Goal: Use online tool/utility: Utilize a website feature to perform a specific function

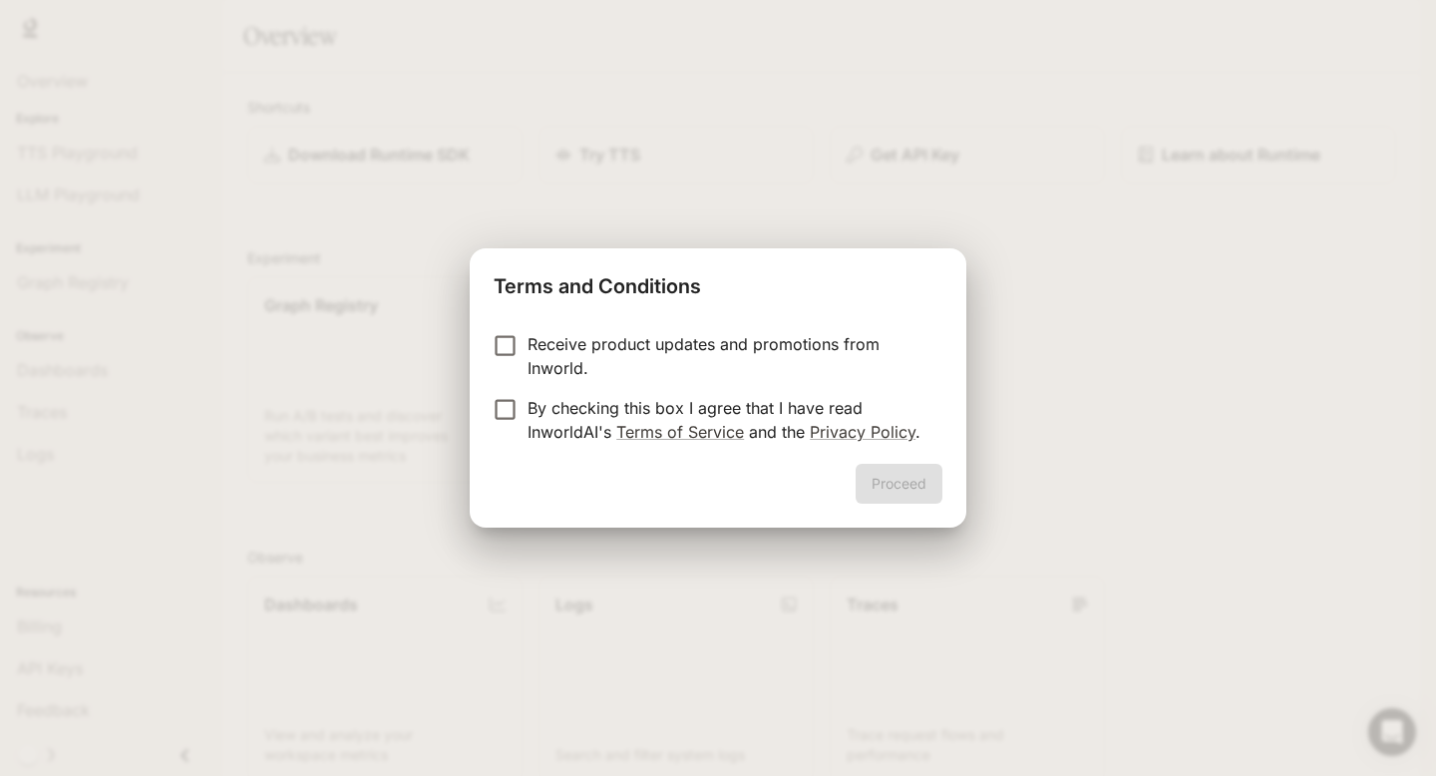
click at [494, 363] on label "Receive product updates and promotions from Inworld." at bounding box center [705, 356] width 444 height 48
click at [902, 506] on div "Proceed" at bounding box center [718, 496] width 496 height 64
click at [902, 497] on button "Proceed" at bounding box center [898, 484] width 87 height 40
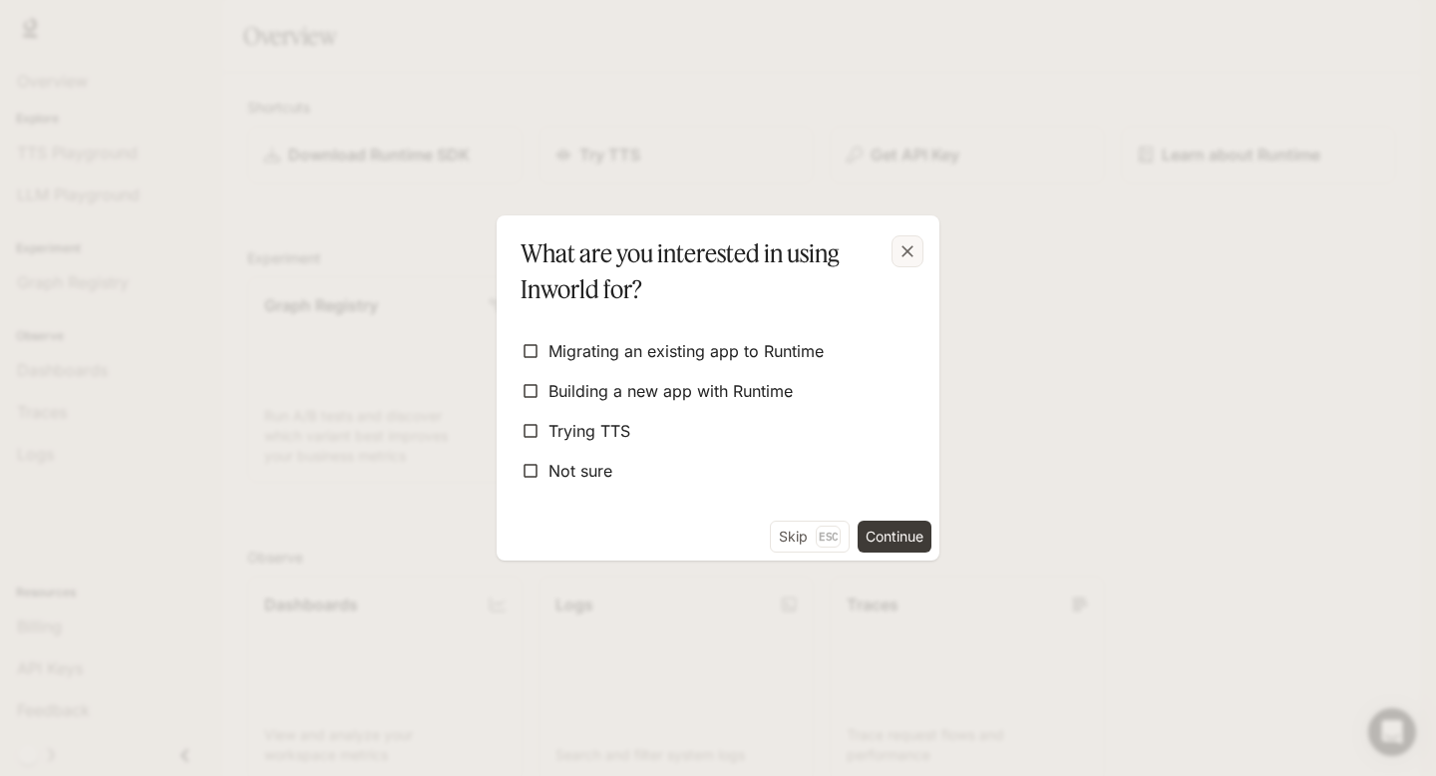
click at [911, 252] on icon "button" at bounding box center [907, 251] width 20 height 20
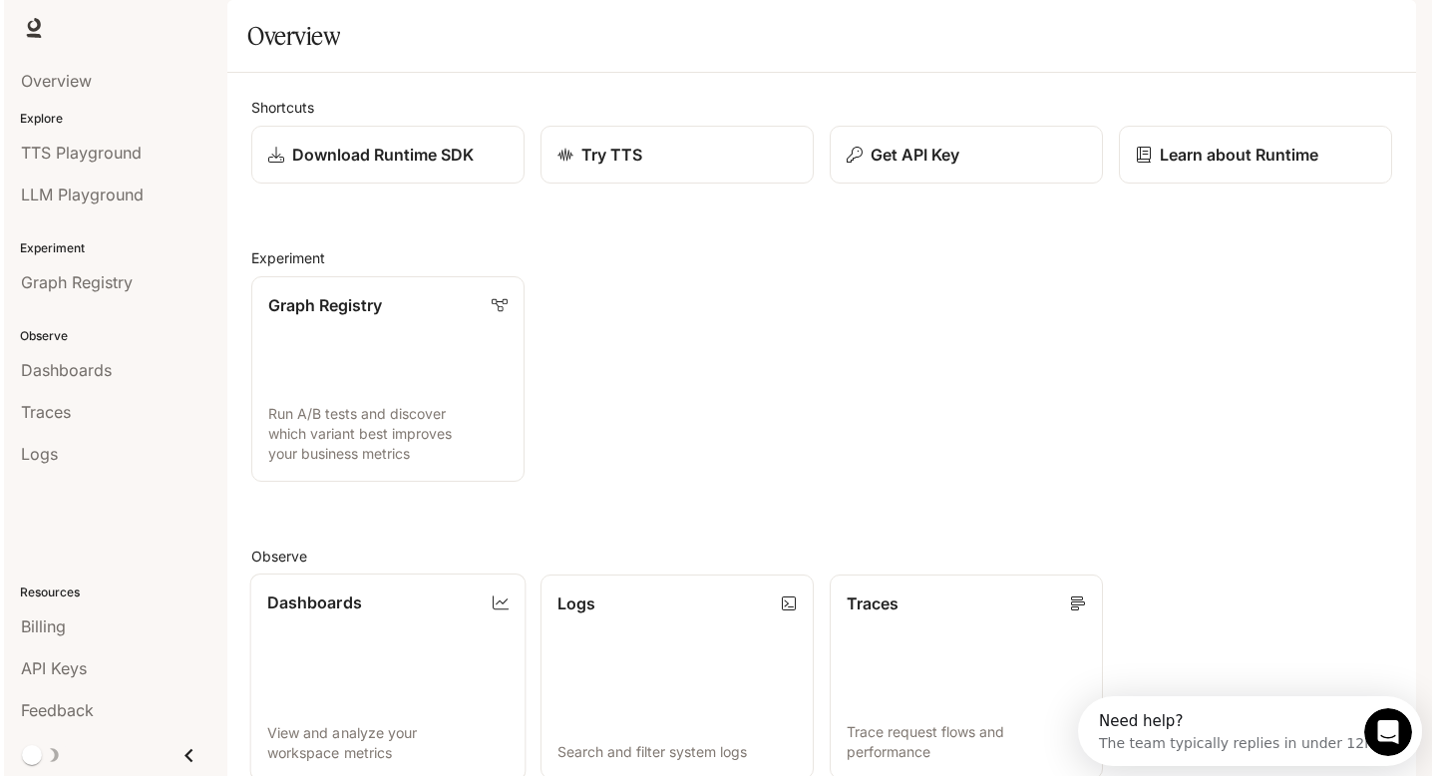
scroll to position [395, 0]
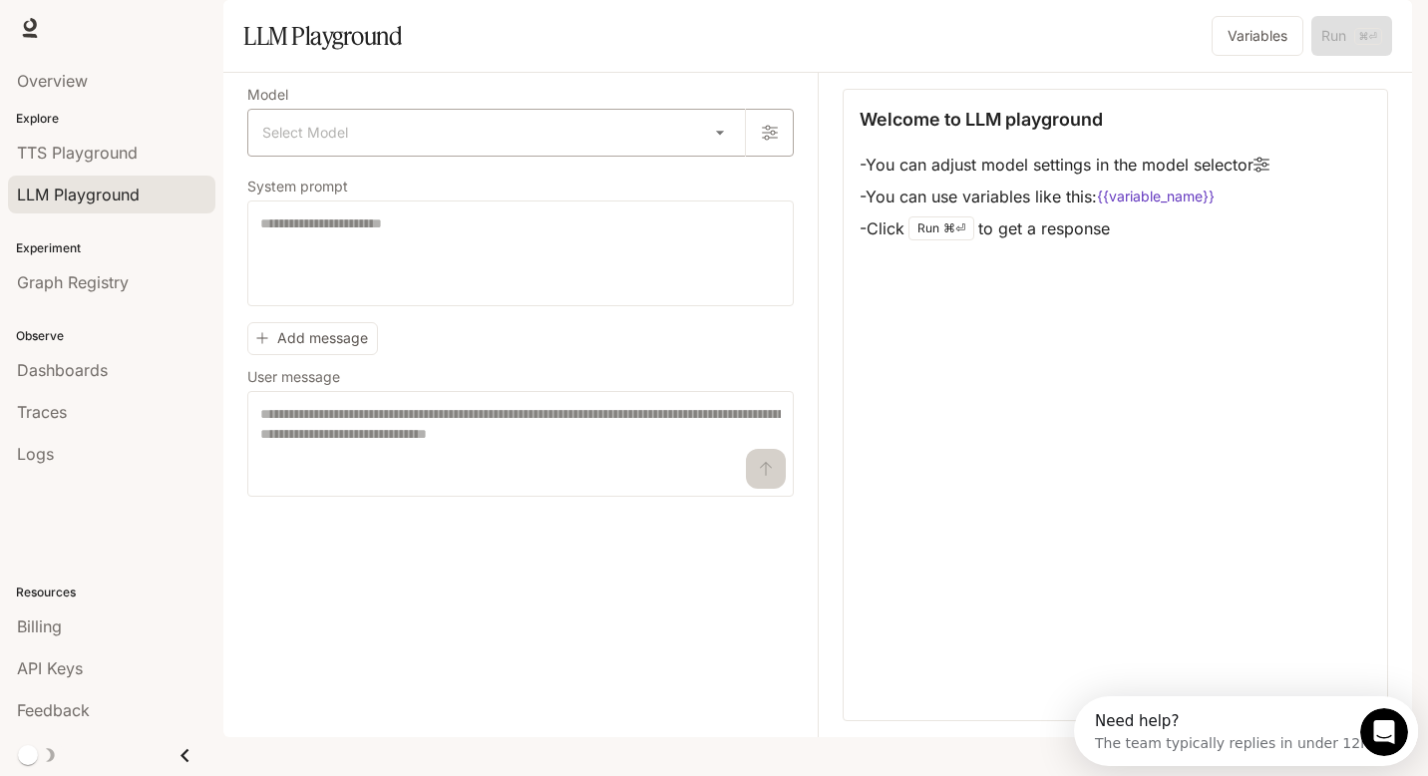
click at [468, 189] on body "Skip to main content Runtime Runtime Documentation Documentation Portal Overvie…" at bounding box center [714, 396] width 1428 height 792
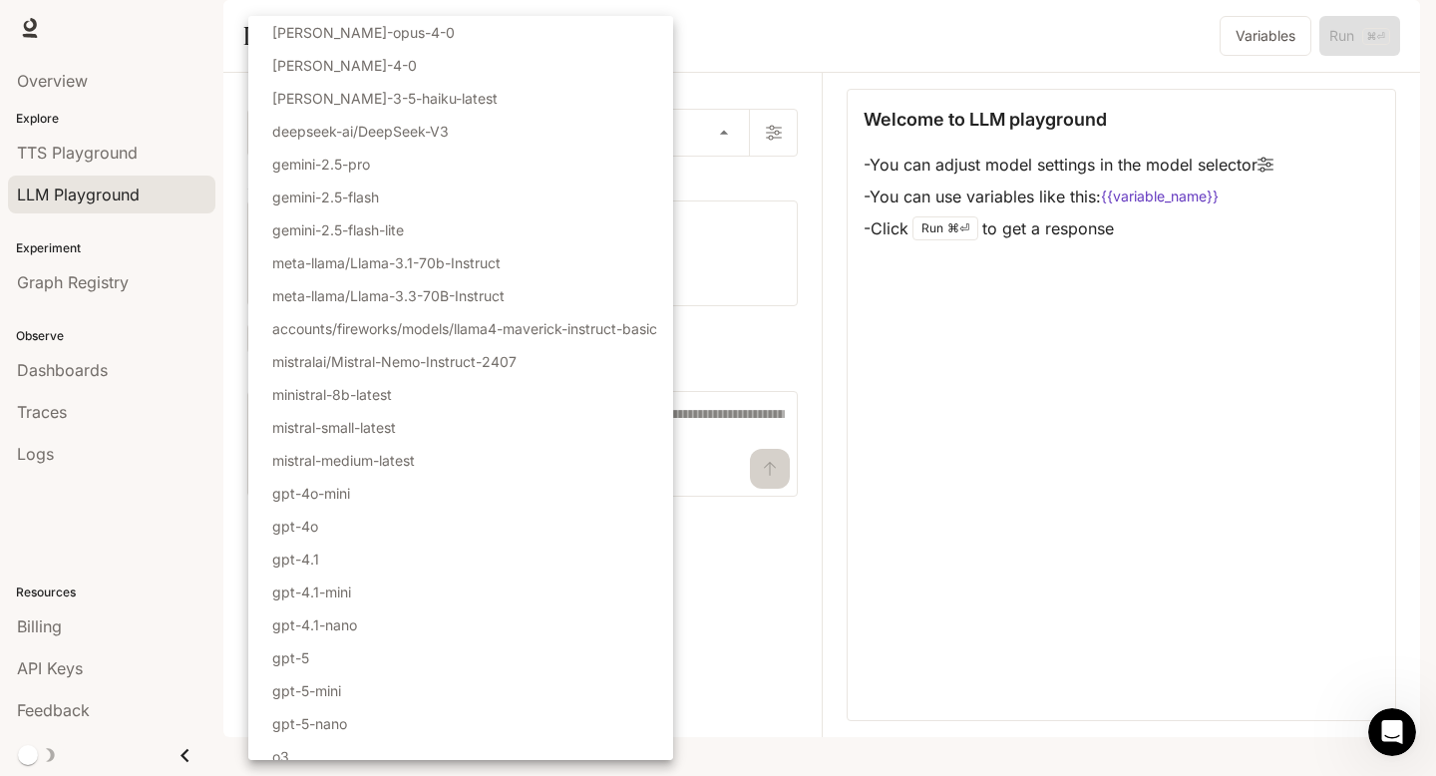
click at [891, 363] on div at bounding box center [718, 388] width 1436 height 776
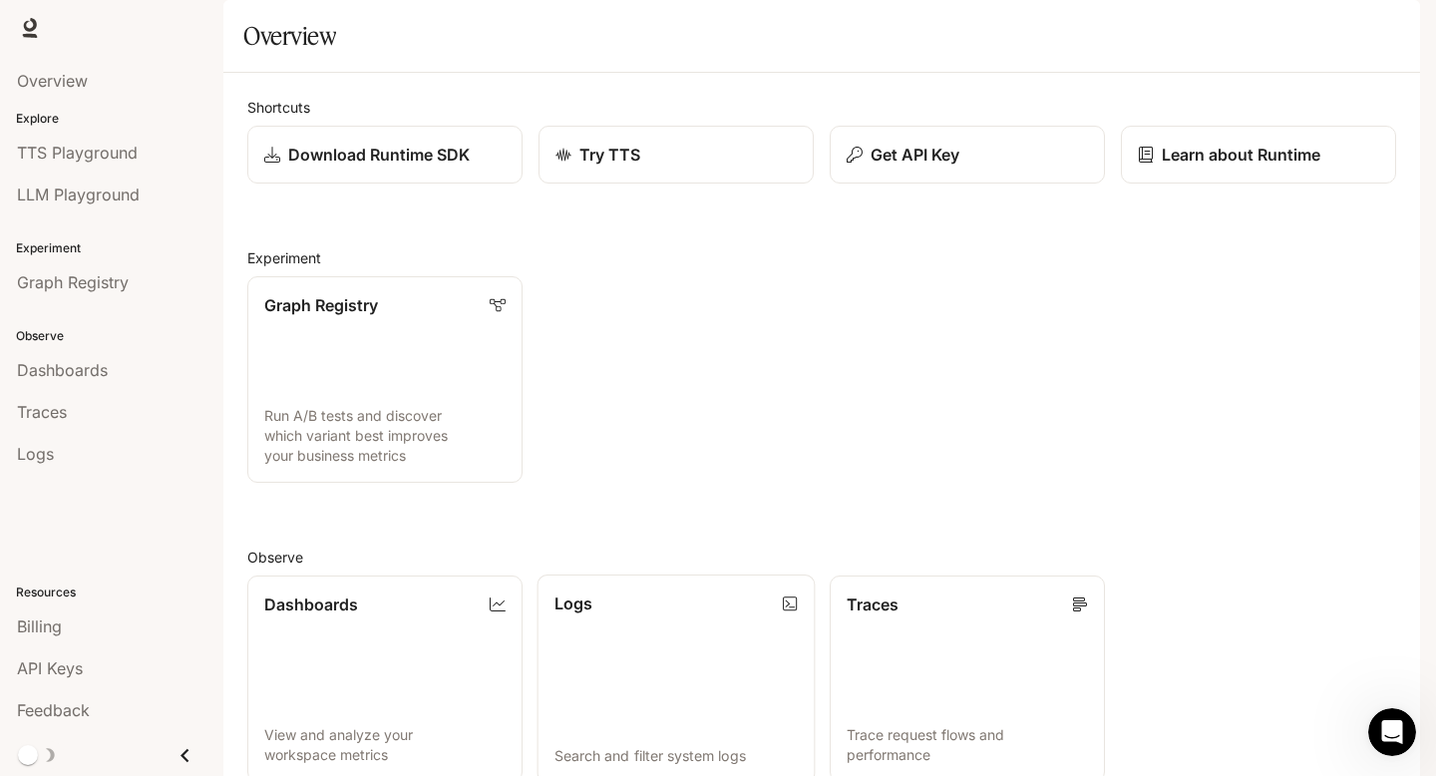
scroll to position [400, 0]
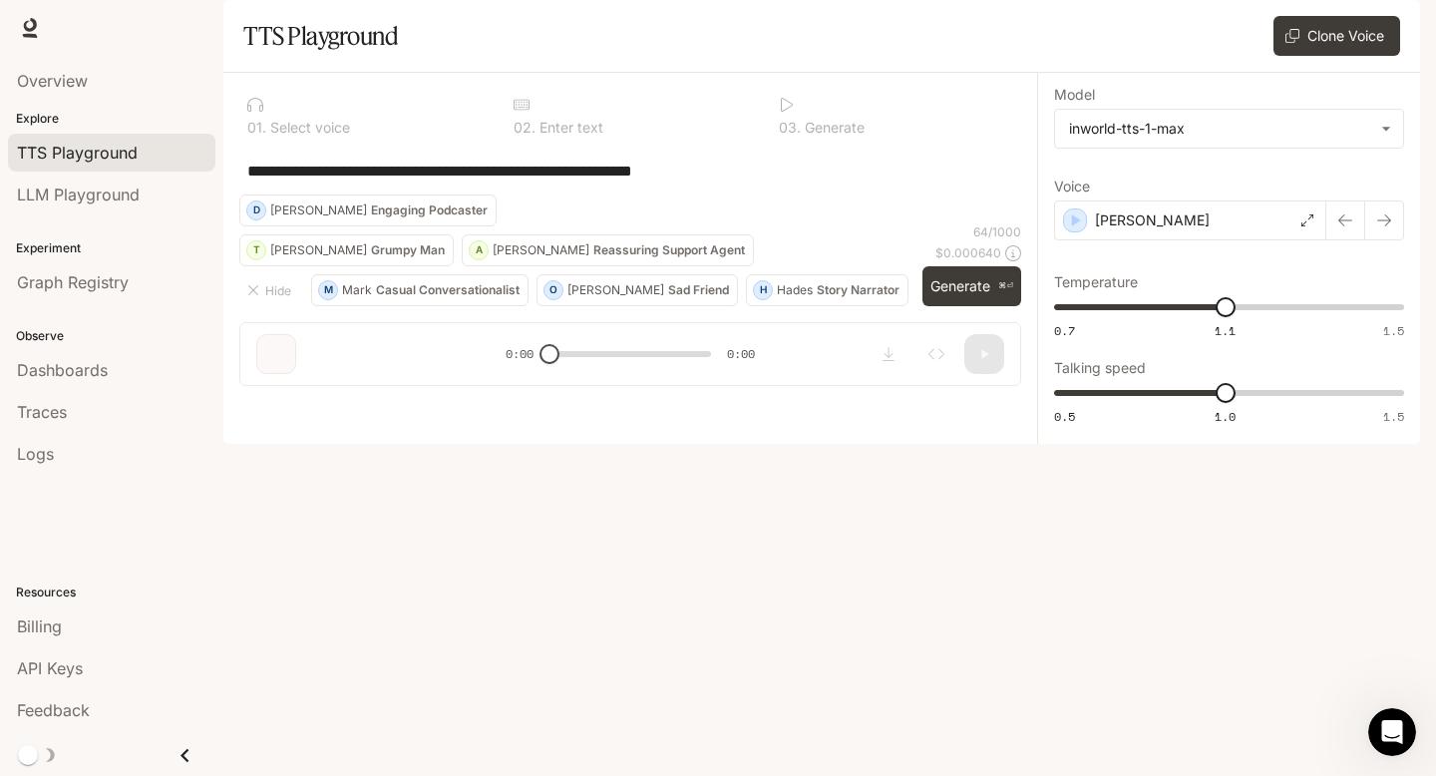
click at [915, 306] on div "Hide M [PERSON_NAME] Conversationalist O [PERSON_NAME] Sad Friend H Hades Story…" at bounding box center [630, 250] width 782 height 112
click at [926, 307] on button "Generate ⌘⏎" at bounding box center [971, 286] width 99 height 41
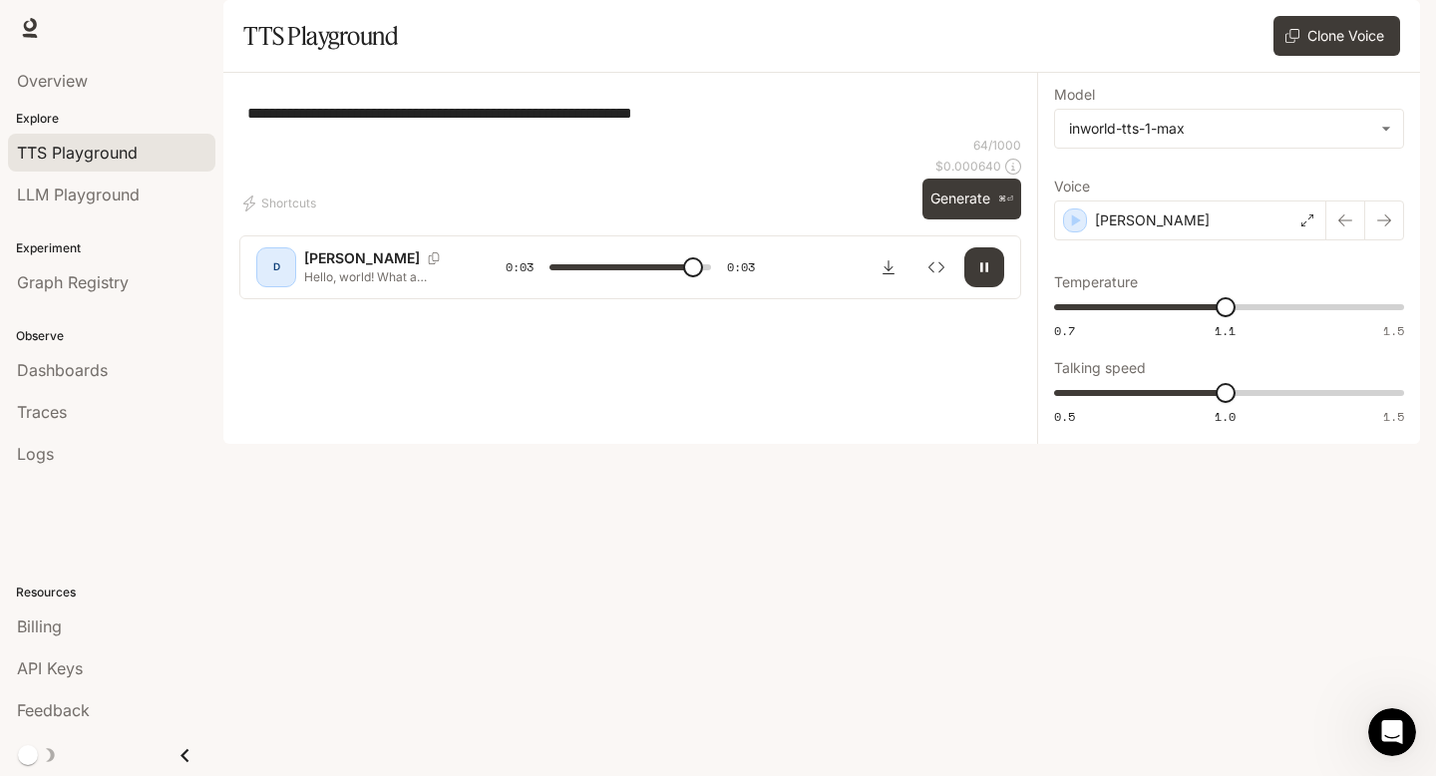
type input "*"
click at [236, 173] on div "**********" at bounding box center [629, 194] width 813 height 242
click at [241, 137] on div "**********" at bounding box center [630, 113] width 782 height 48
click at [246, 137] on div "**********" at bounding box center [630, 113] width 782 height 48
click at [247, 125] on textarea "**********" at bounding box center [630, 113] width 766 height 23
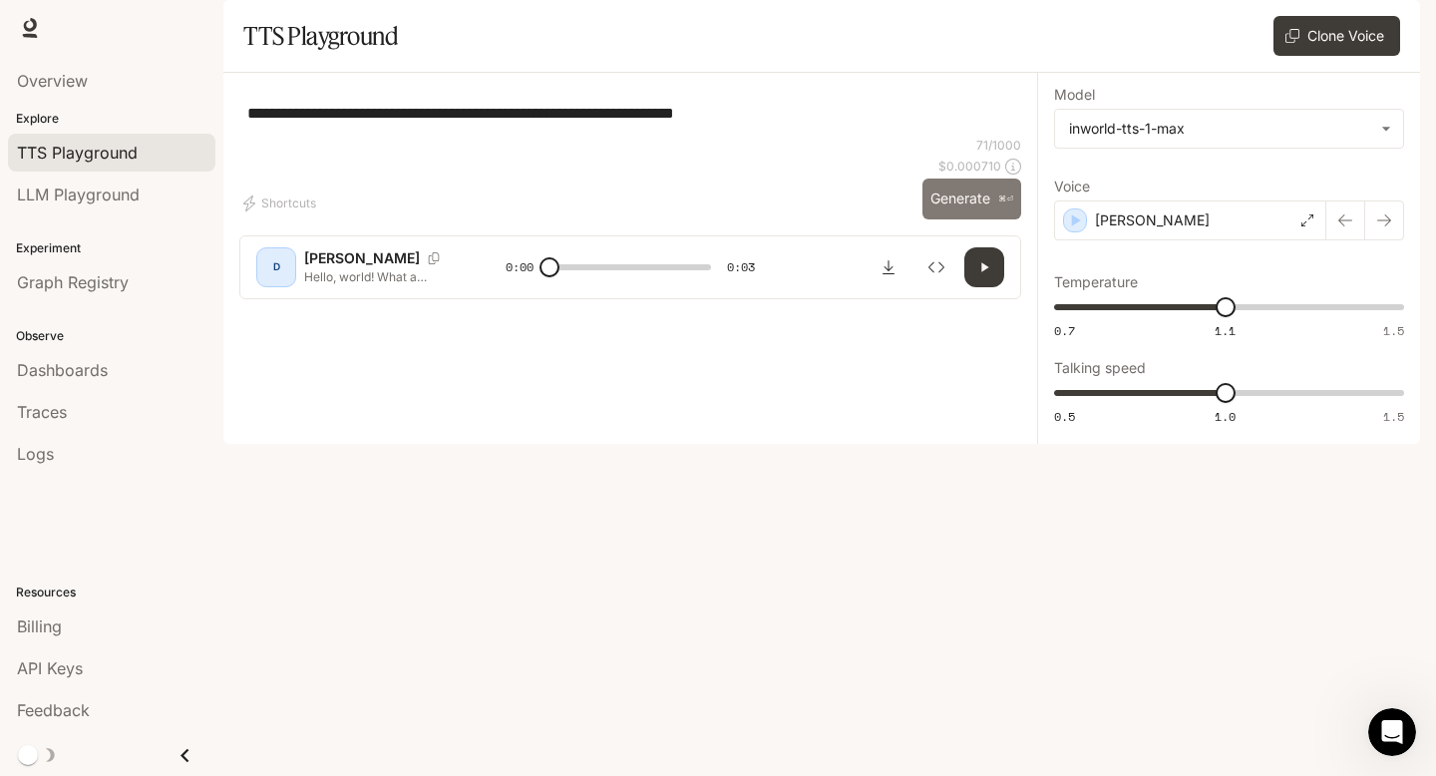
type textarea "**********"
click at [967, 219] on button "Generate ⌘⏎" at bounding box center [971, 198] width 99 height 41
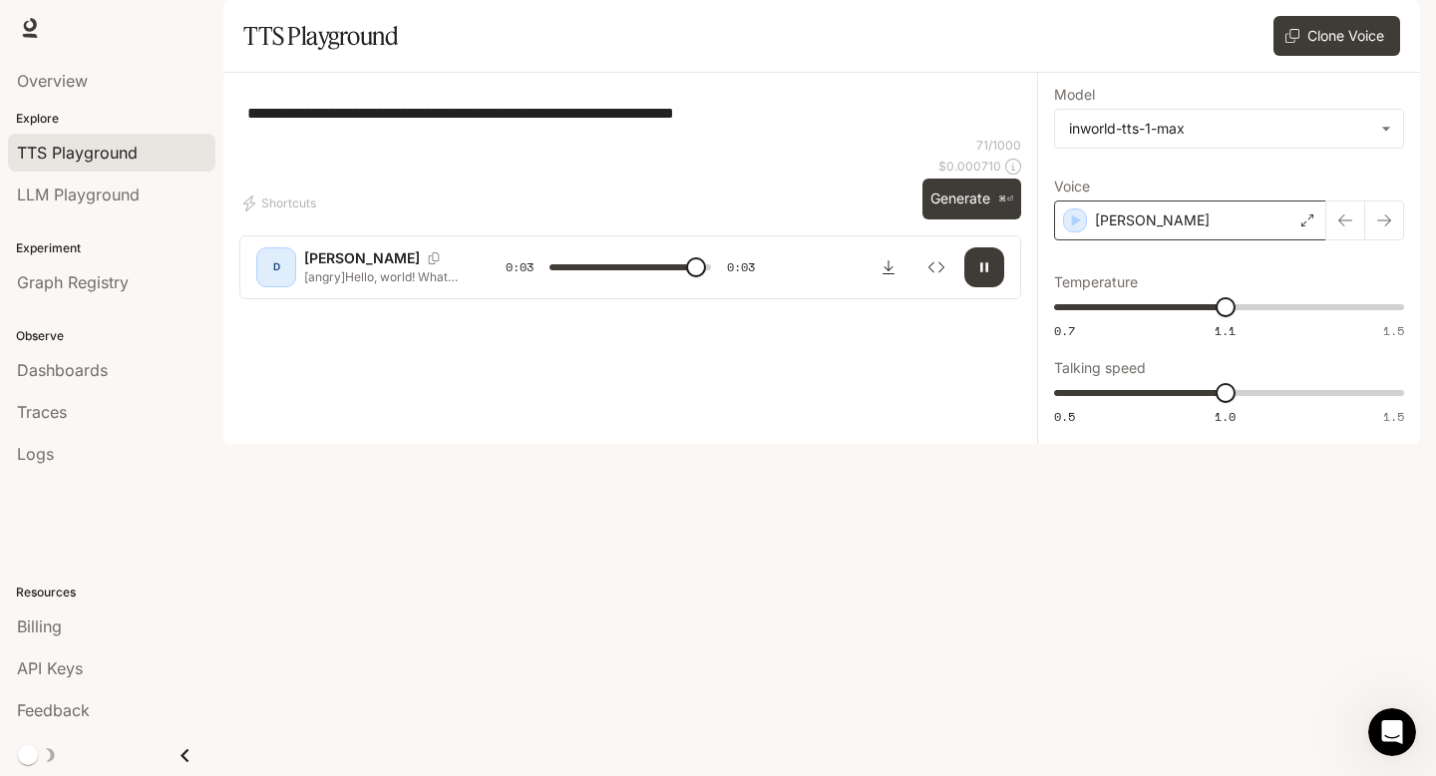
click at [1096, 230] on p "[PERSON_NAME]" at bounding box center [1152, 220] width 115 height 20
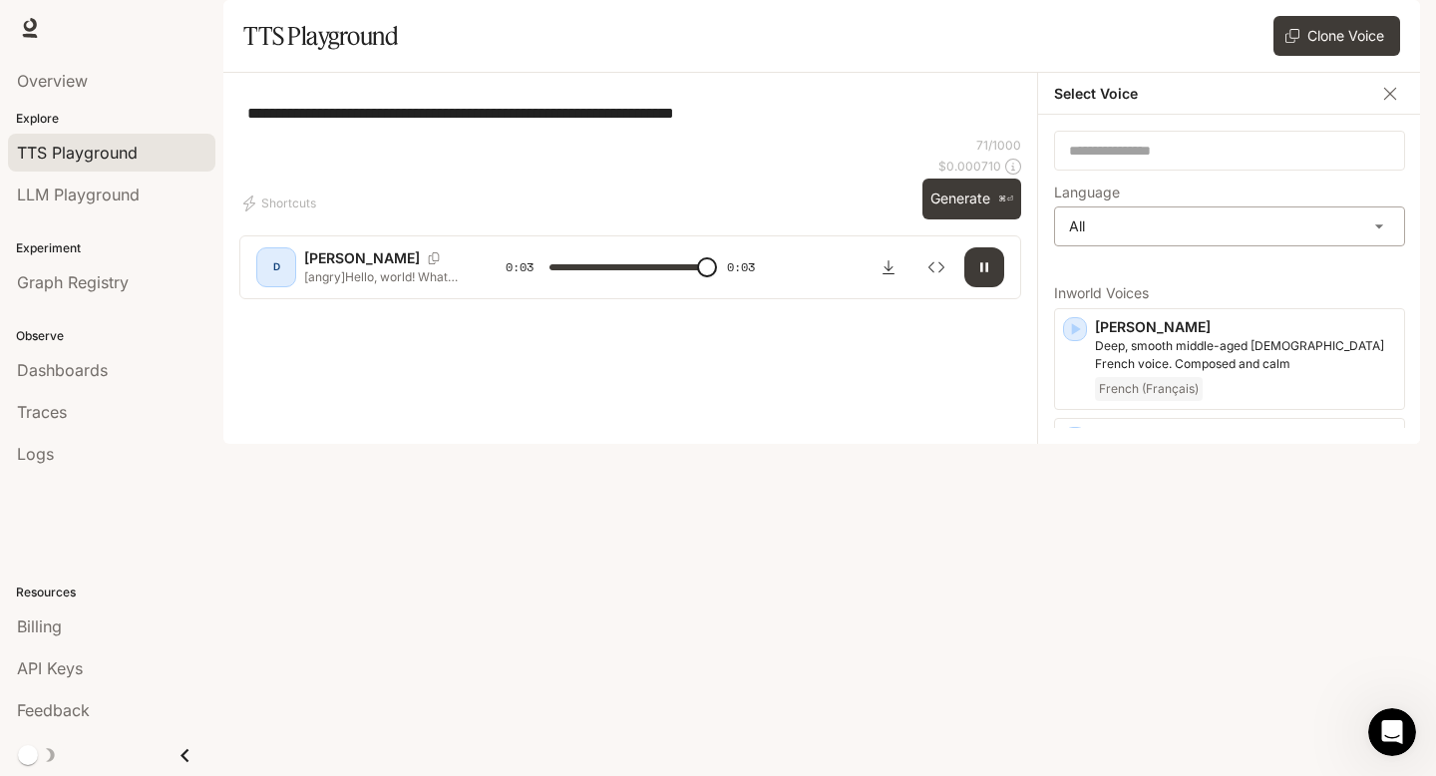
type input "*"
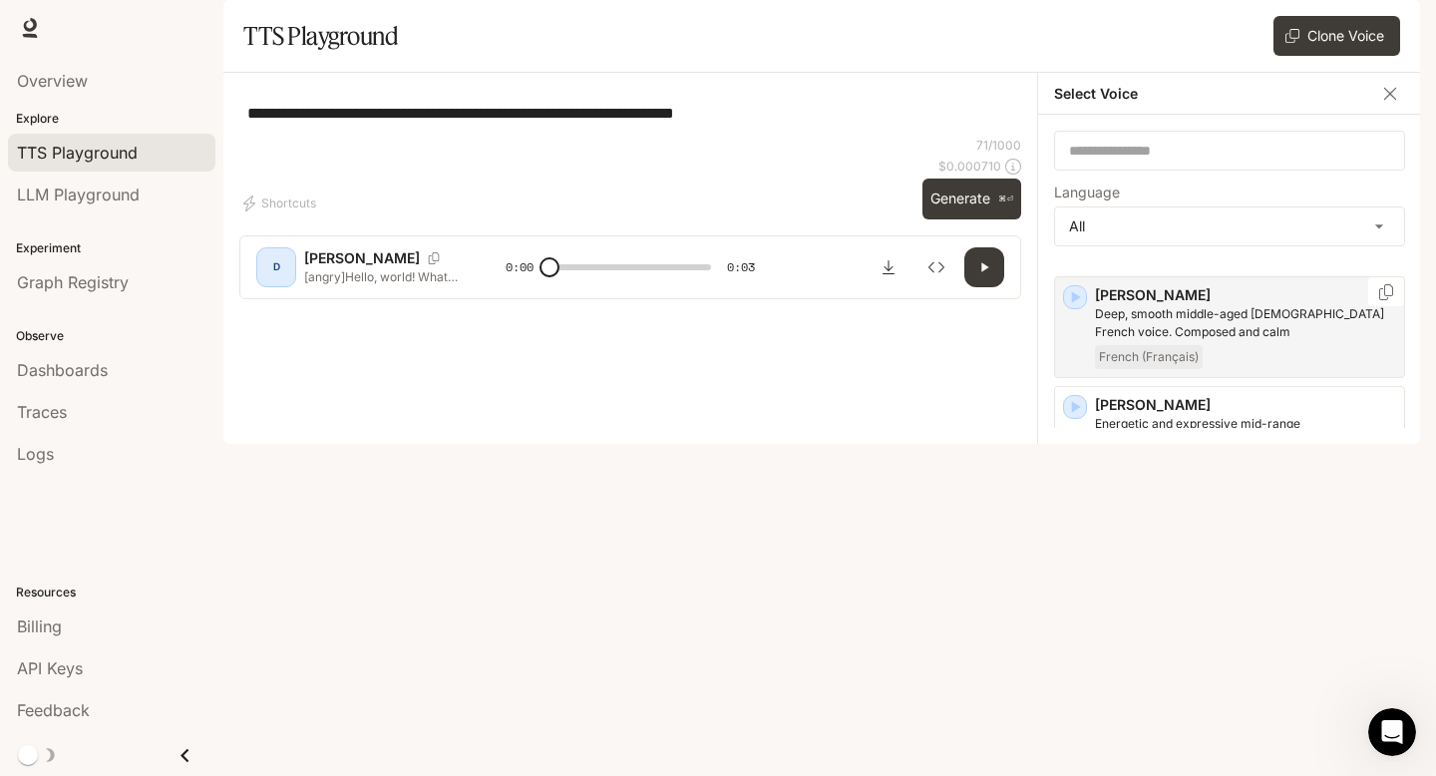
scroll to position [14, 0]
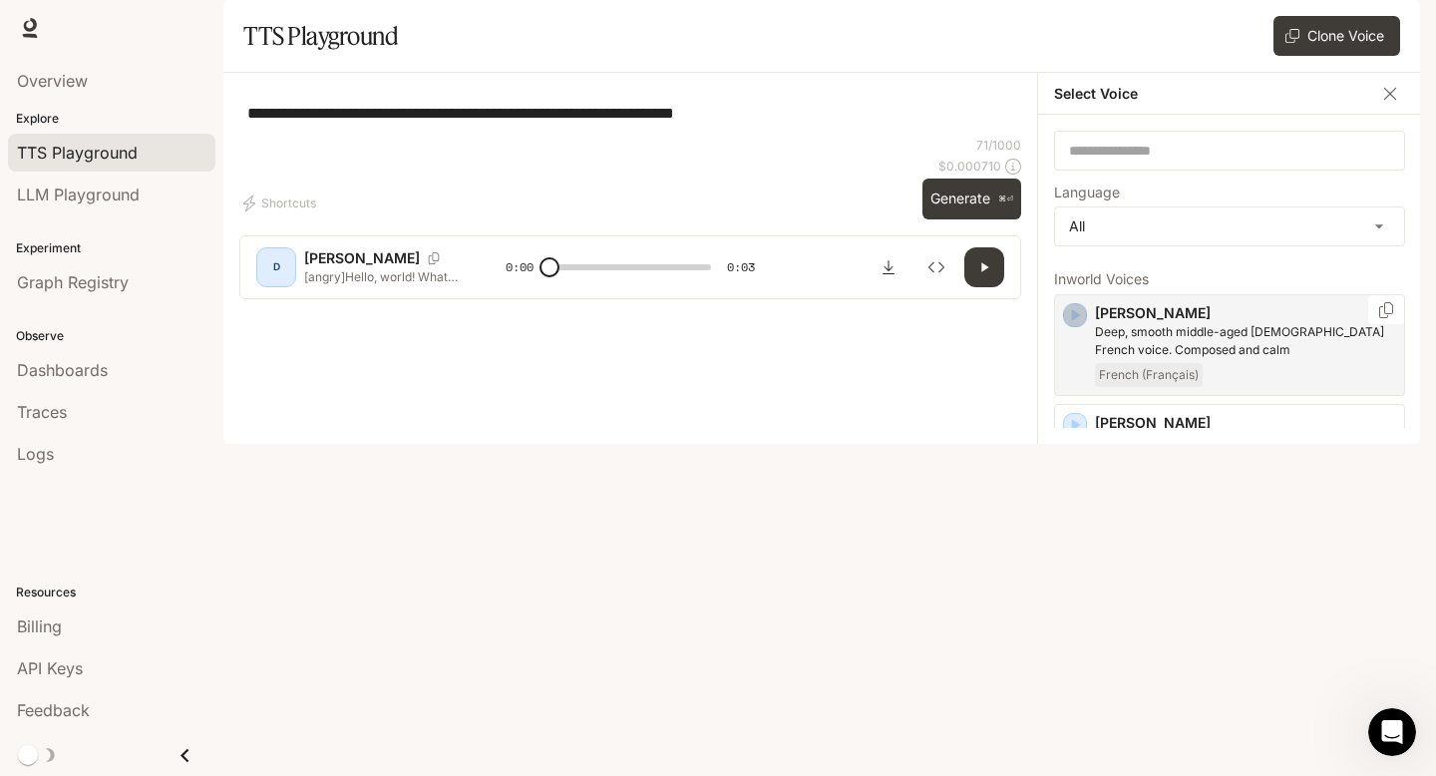
click at [1071, 325] on icon "button" at bounding box center [1075, 315] width 20 height 20
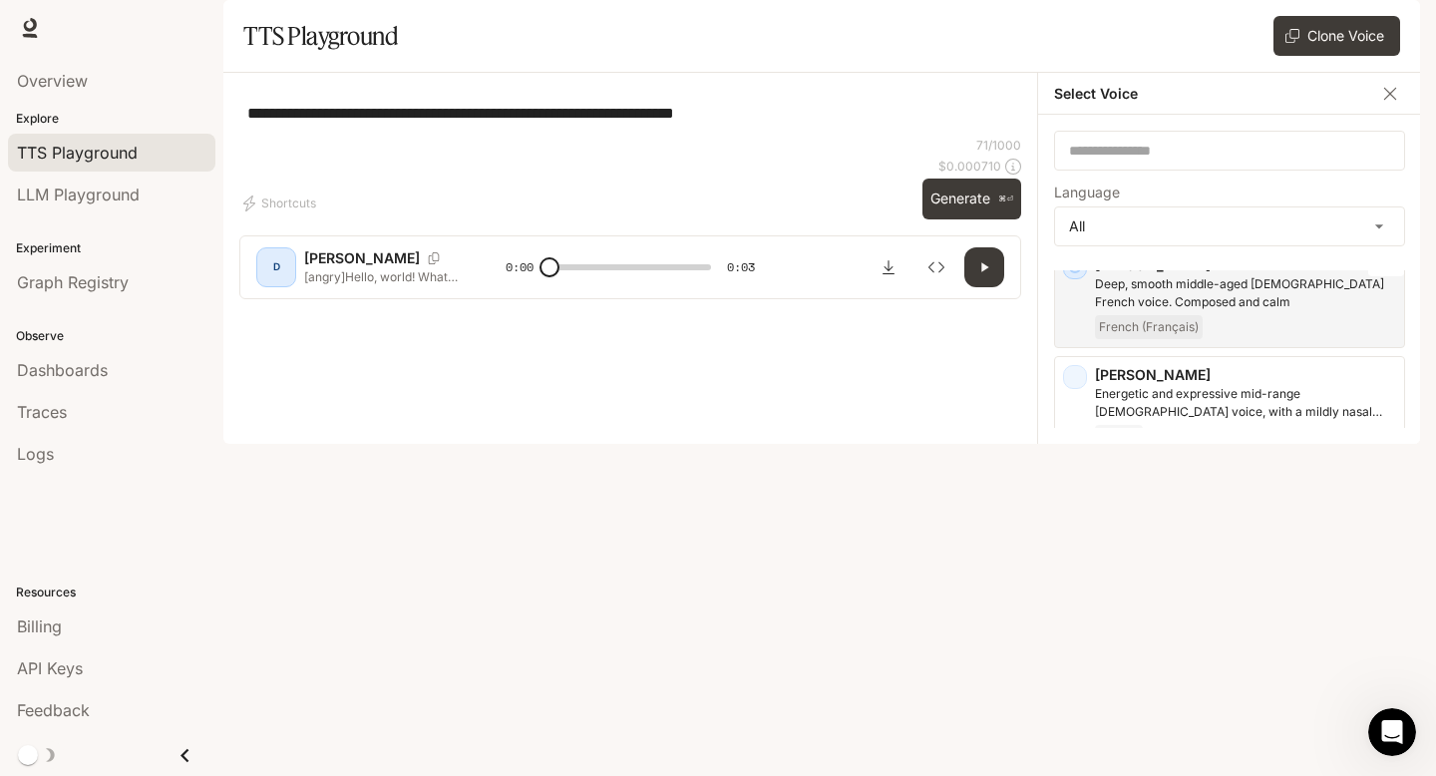
scroll to position [75, 0]
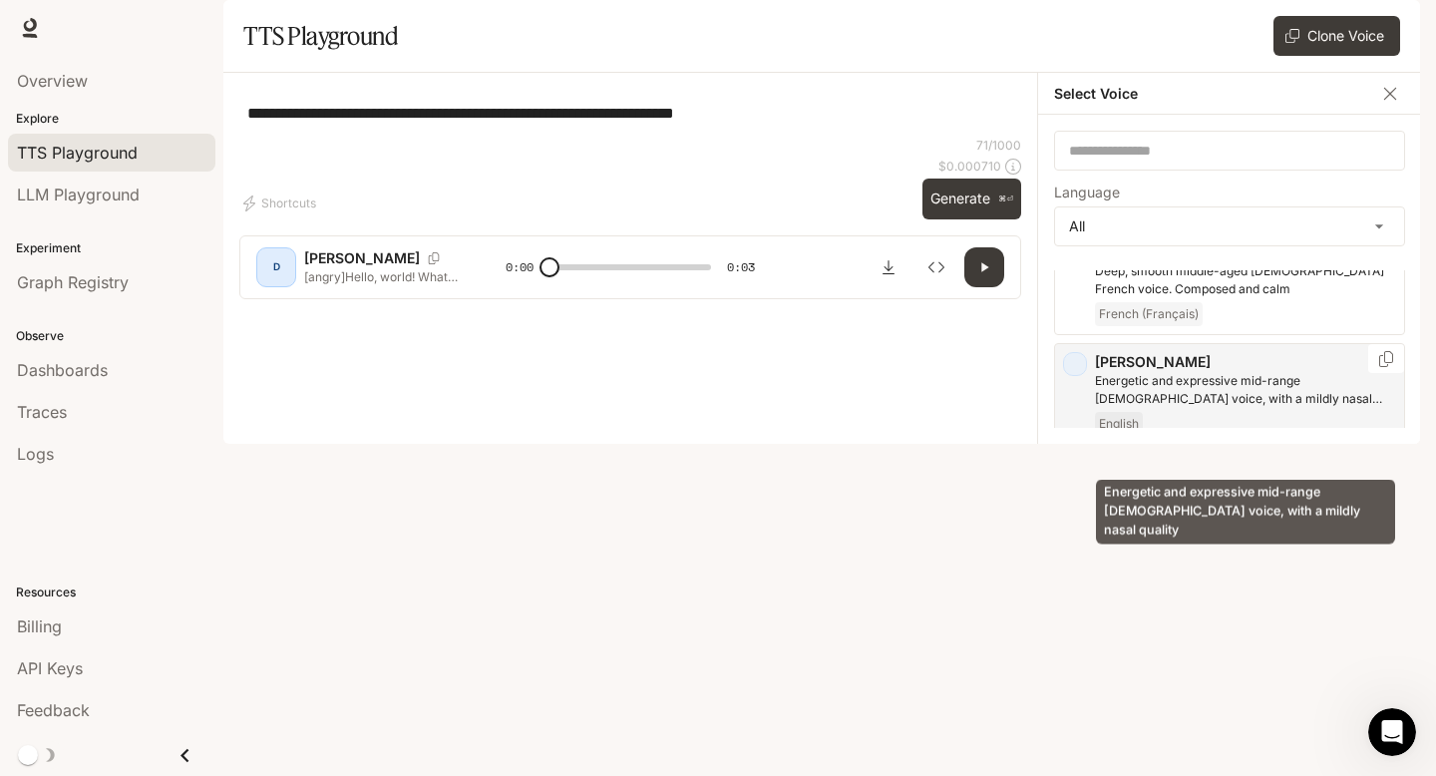
click at [1123, 408] on p "Energetic and expressive mid-range [DEMOGRAPHIC_DATA] voice, with a mildly nasa…" at bounding box center [1245, 390] width 301 height 36
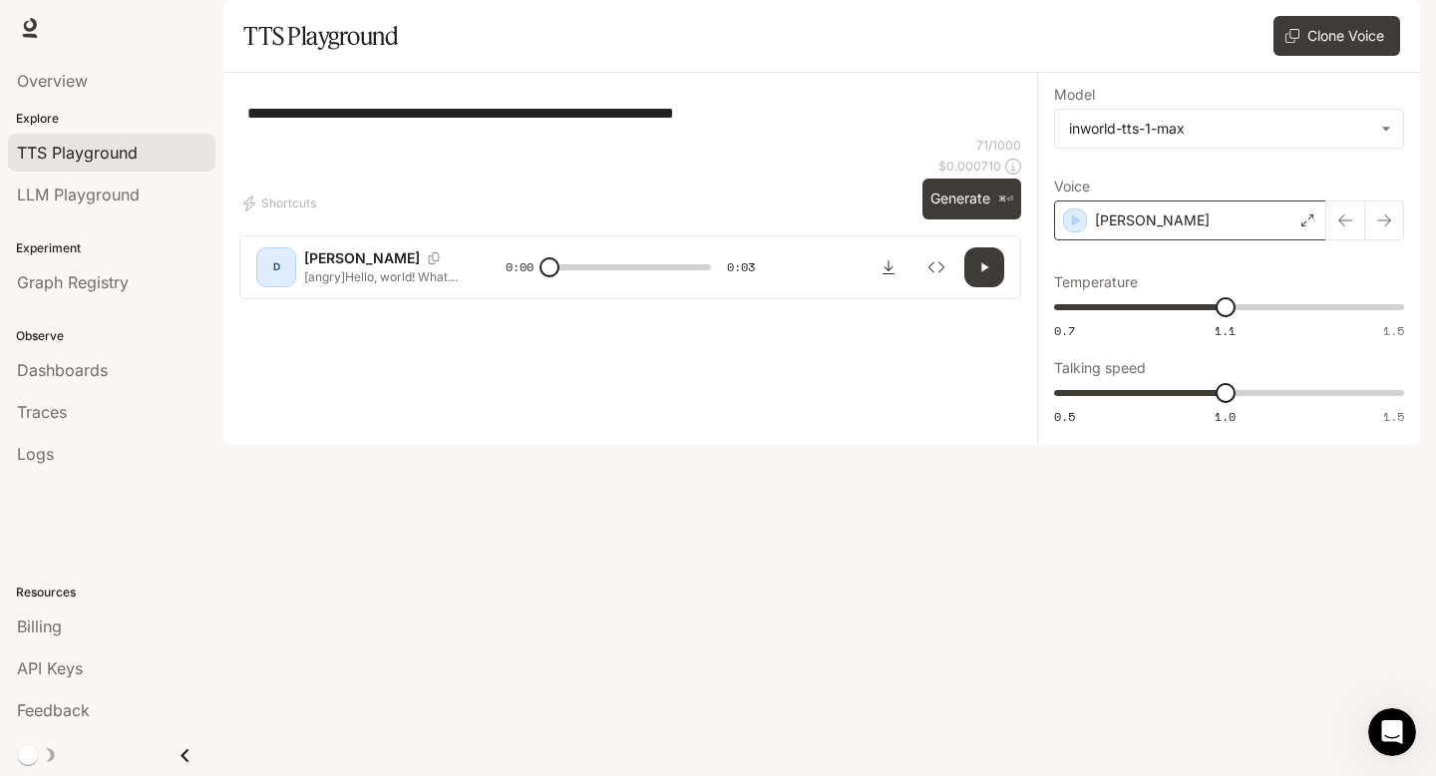
click at [1104, 240] on div "[PERSON_NAME]" at bounding box center [1190, 220] width 272 height 40
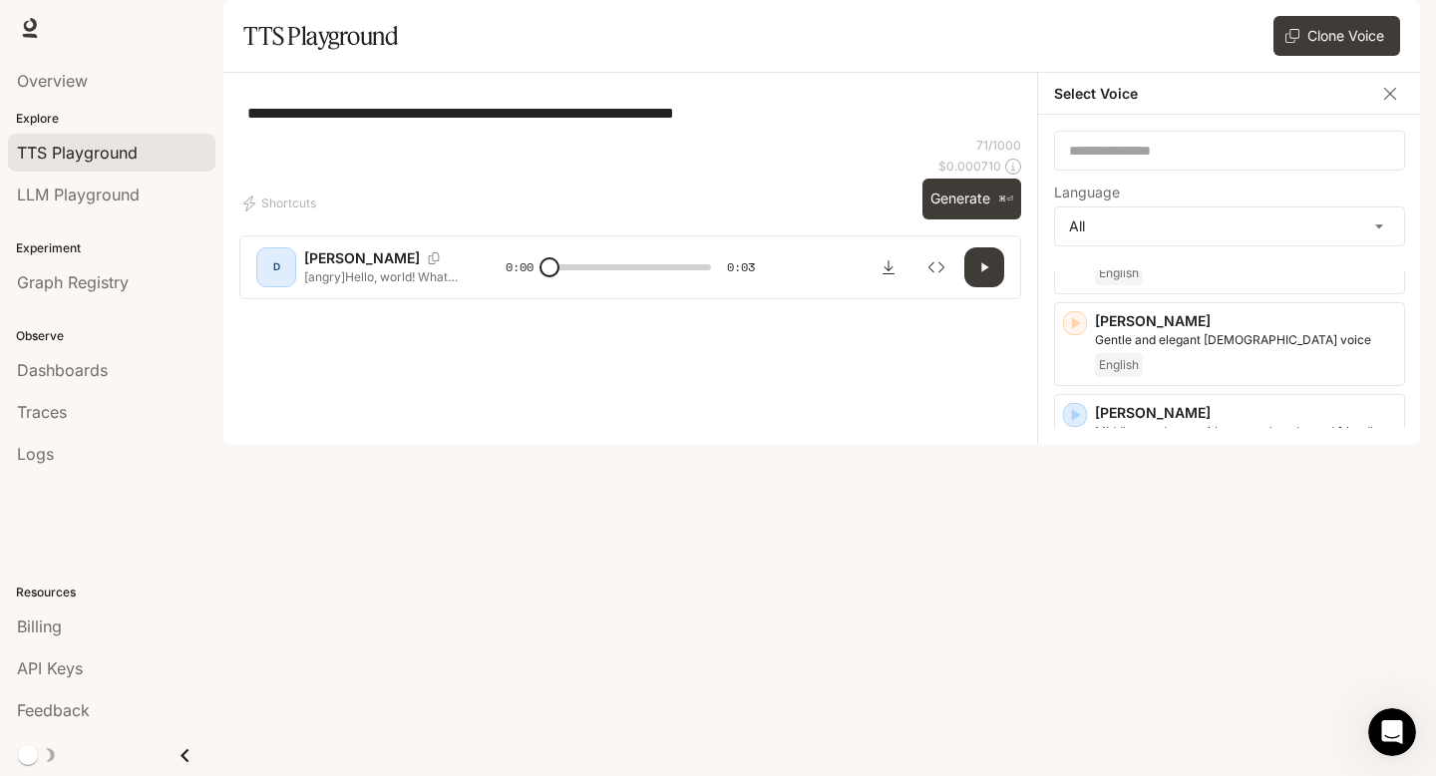
scroll to position [550, 0]
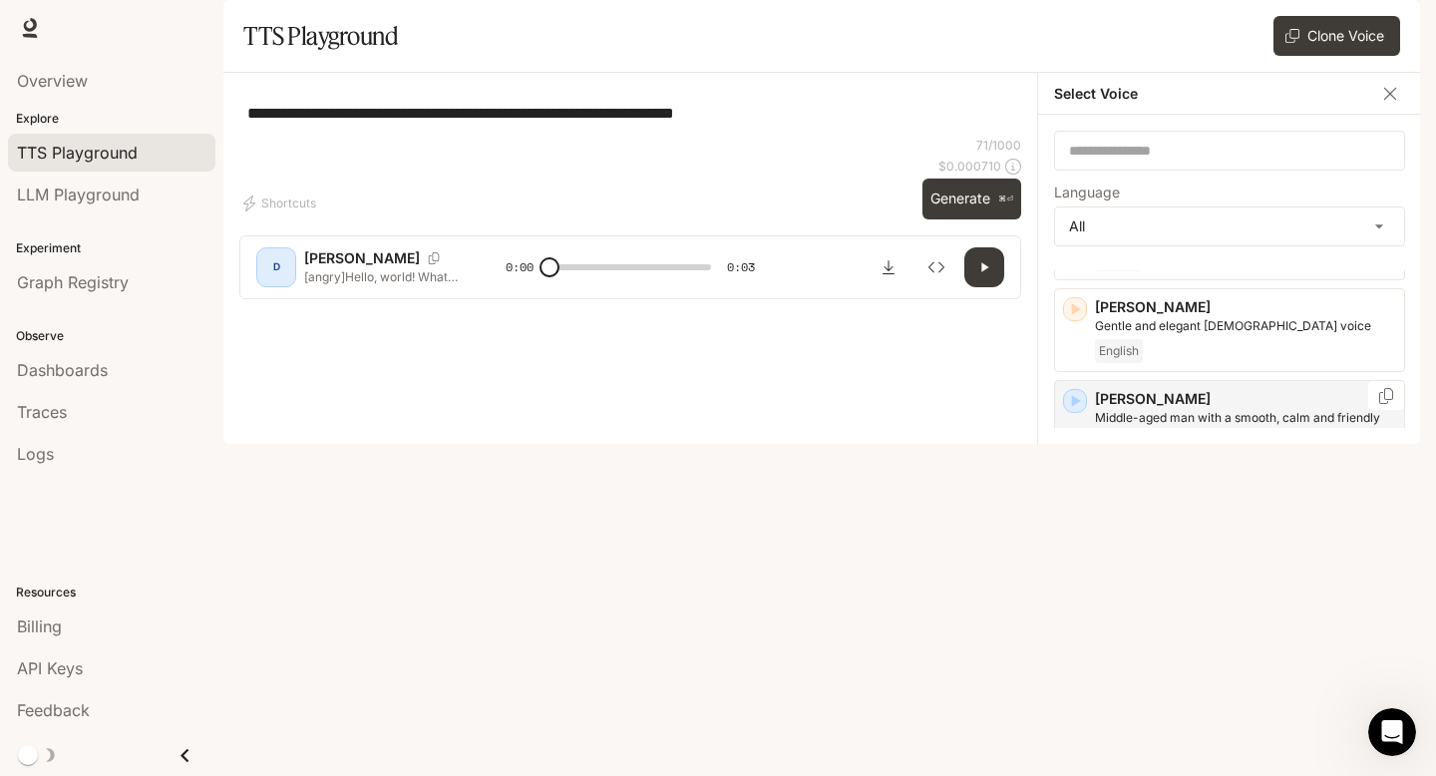
click at [1094, 420] on div "[PERSON_NAME] Middle-aged man with a smooth, calm and friendly voice English" at bounding box center [1229, 431] width 351 height 102
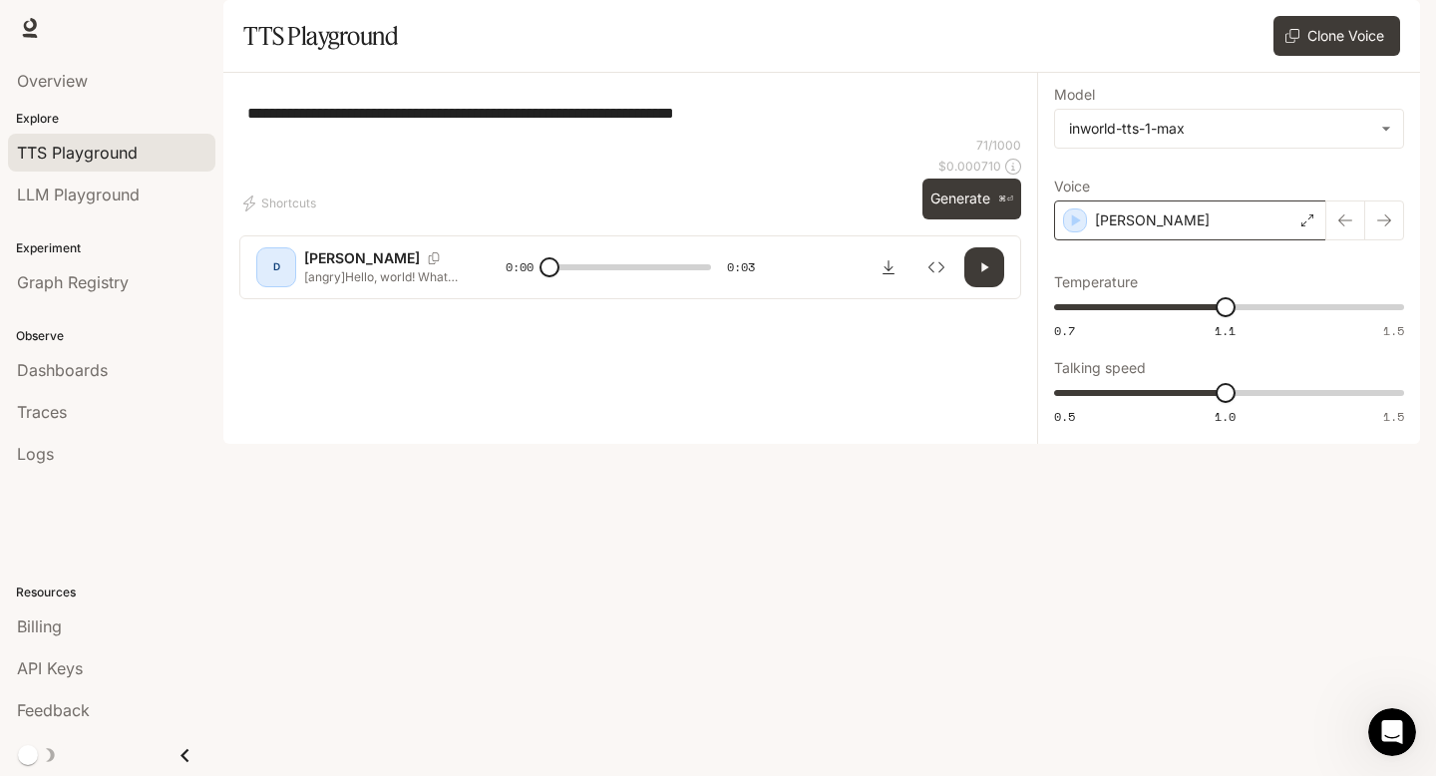
click at [1162, 240] on div "[PERSON_NAME]" at bounding box center [1190, 220] width 272 height 40
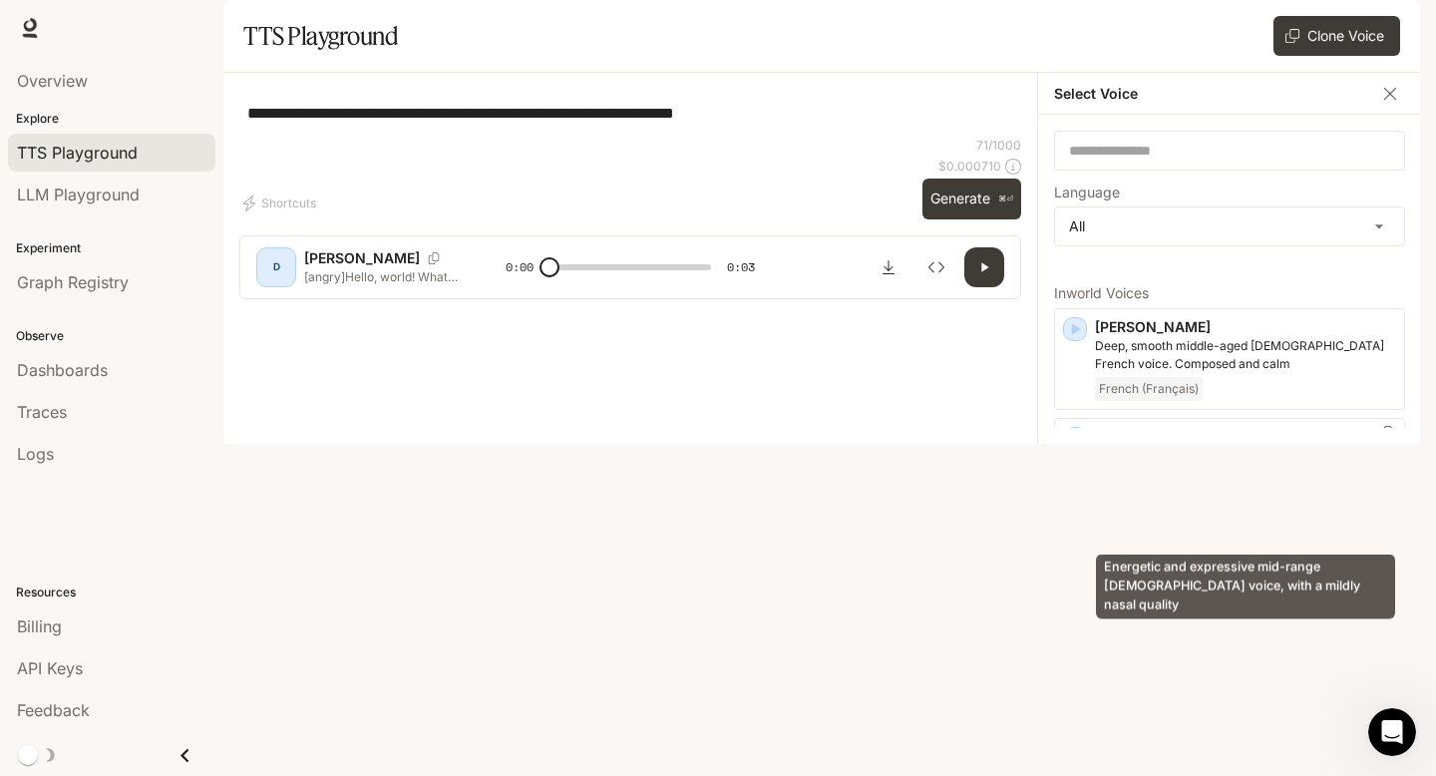
click at [1247, 549] on div "Energetic and expressive mid-range [DEMOGRAPHIC_DATA] voice, with a mildly nasa…" at bounding box center [1245, 580] width 303 height 81
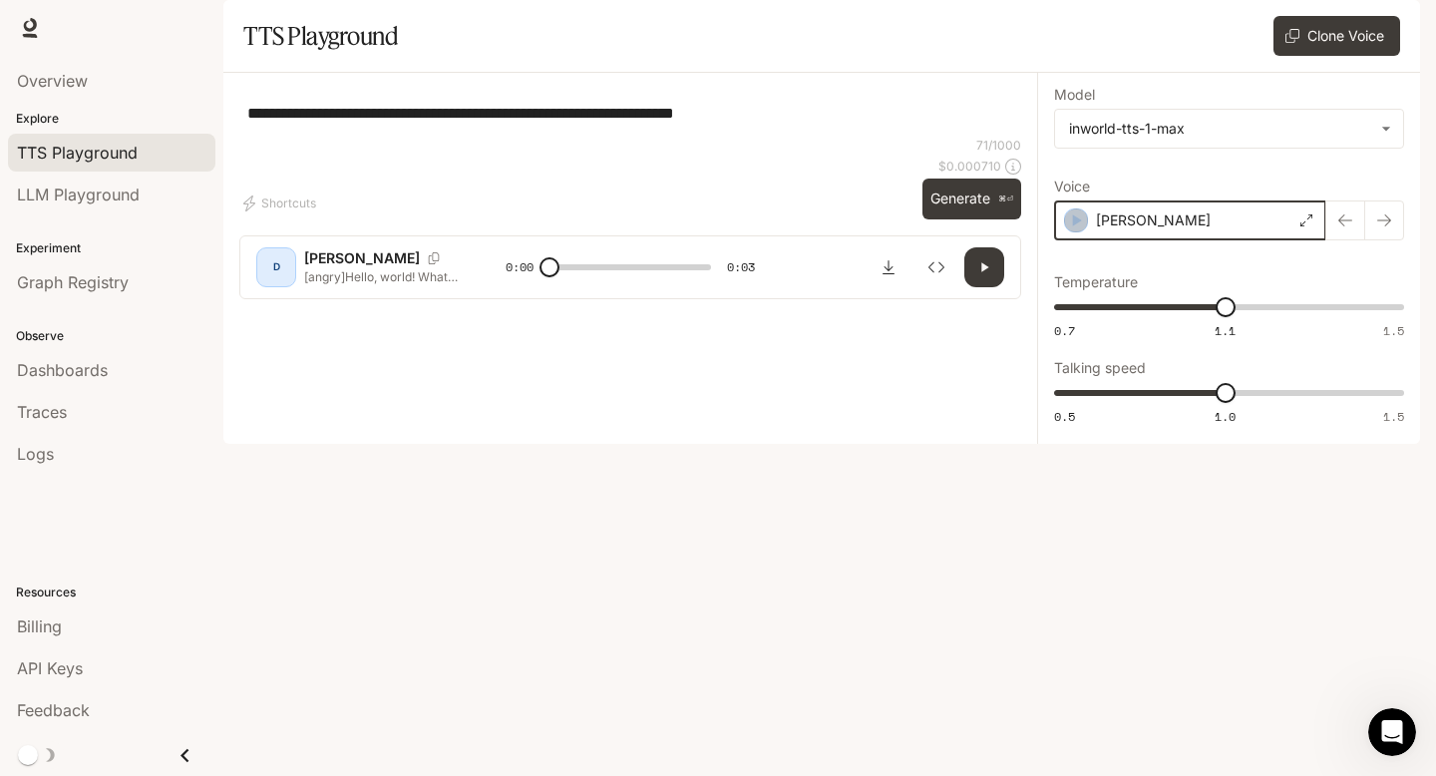
click at [1076, 226] on icon "button" at bounding box center [1077, 220] width 9 height 12
click at [1132, 240] on div "[PERSON_NAME]" at bounding box center [1190, 220] width 272 height 40
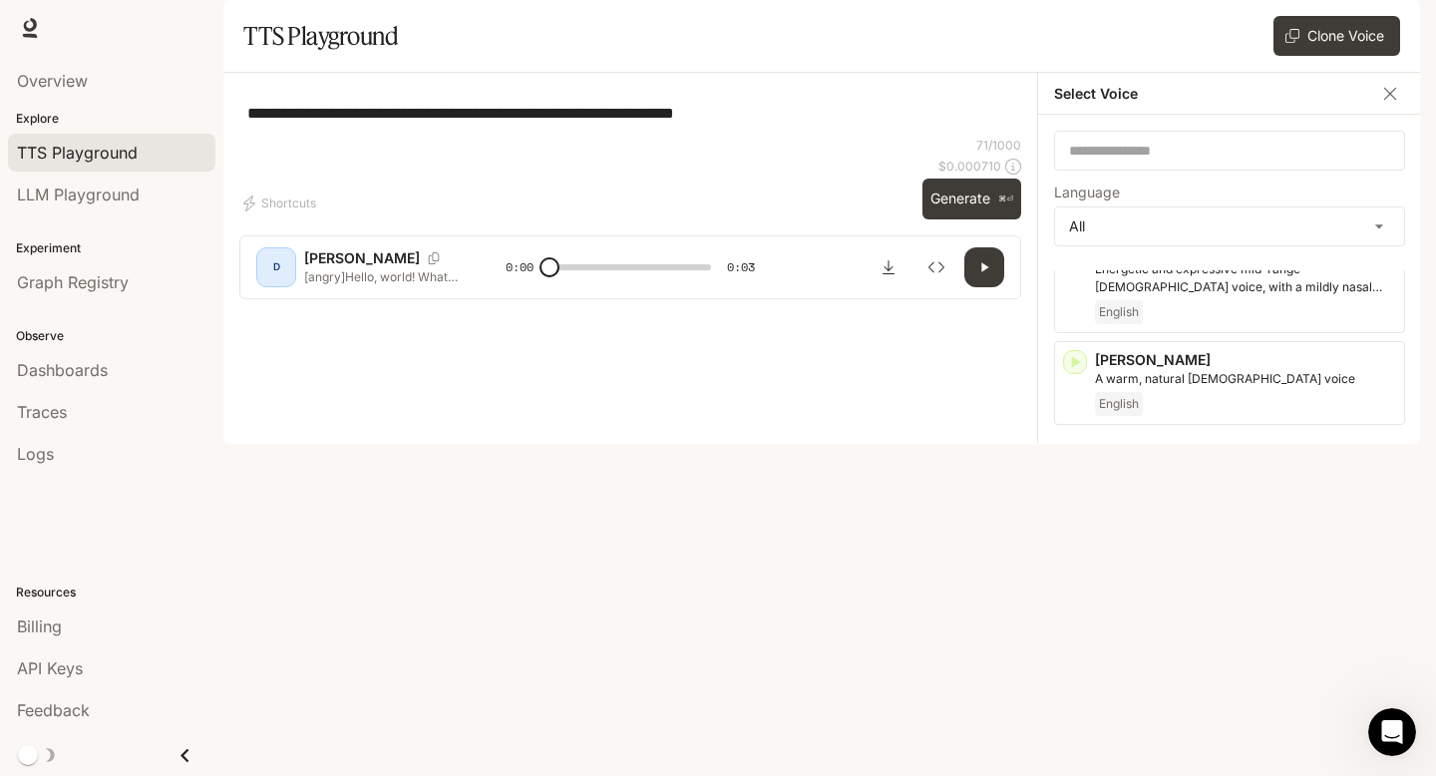
scroll to position [187, 0]
click at [1161, 570] on p "[PERSON_NAME]" at bounding box center [1245, 560] width 301 height 20
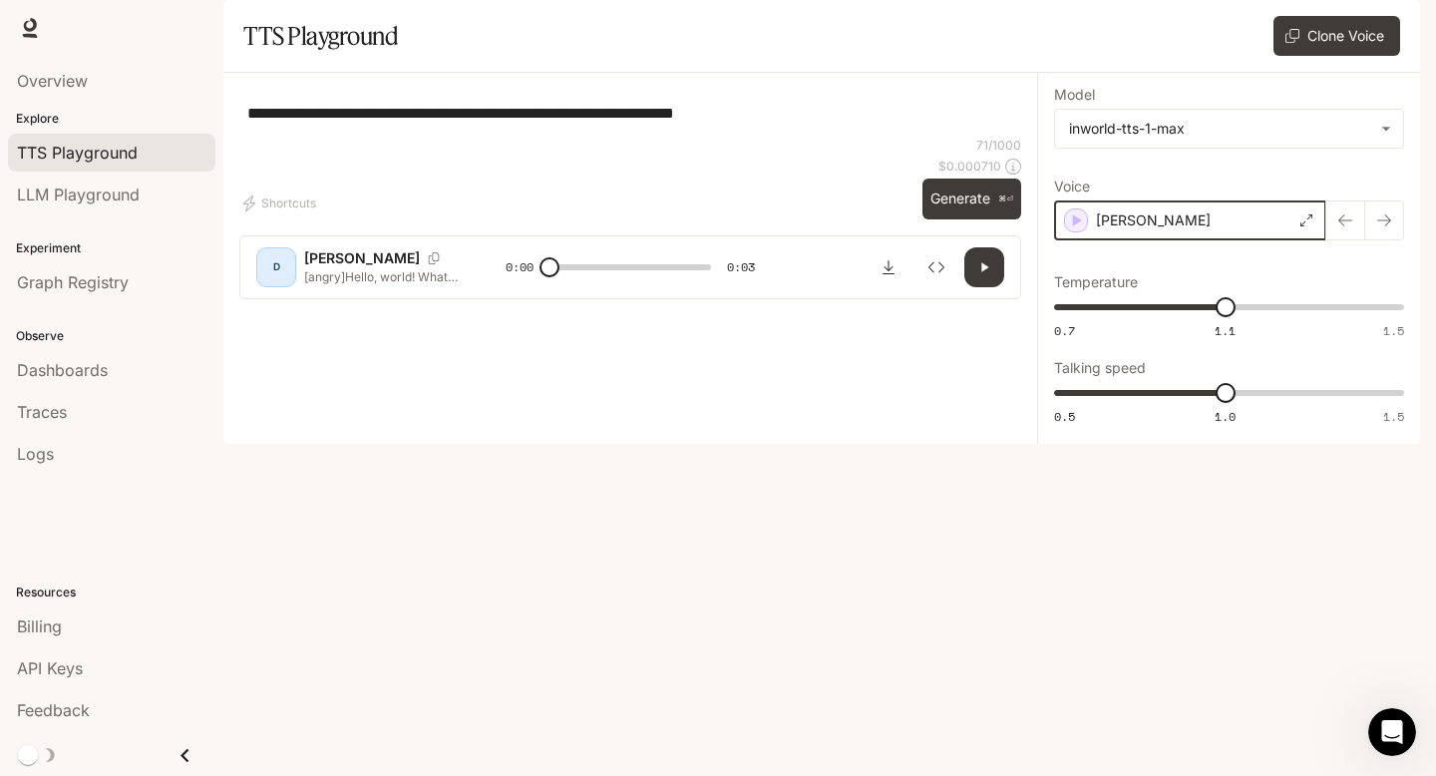
click at [1077, 230] on icon "button" at bounding box center [1076, 220] width 20 height 20
click at [1150, 240] on div "[PERSON_NAME]" at bounding box center [1190, 220] width 272 height 40
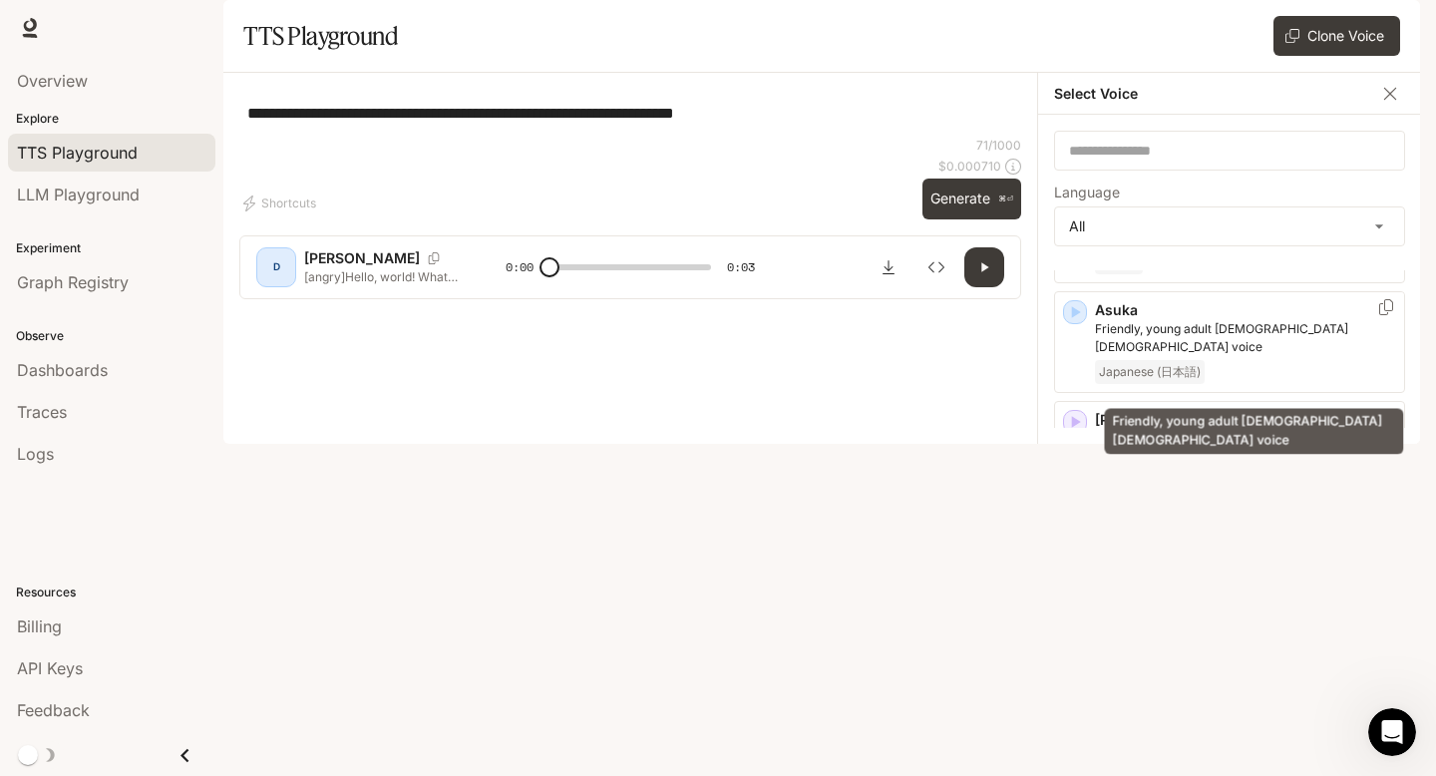
scroll to position [330, 0]
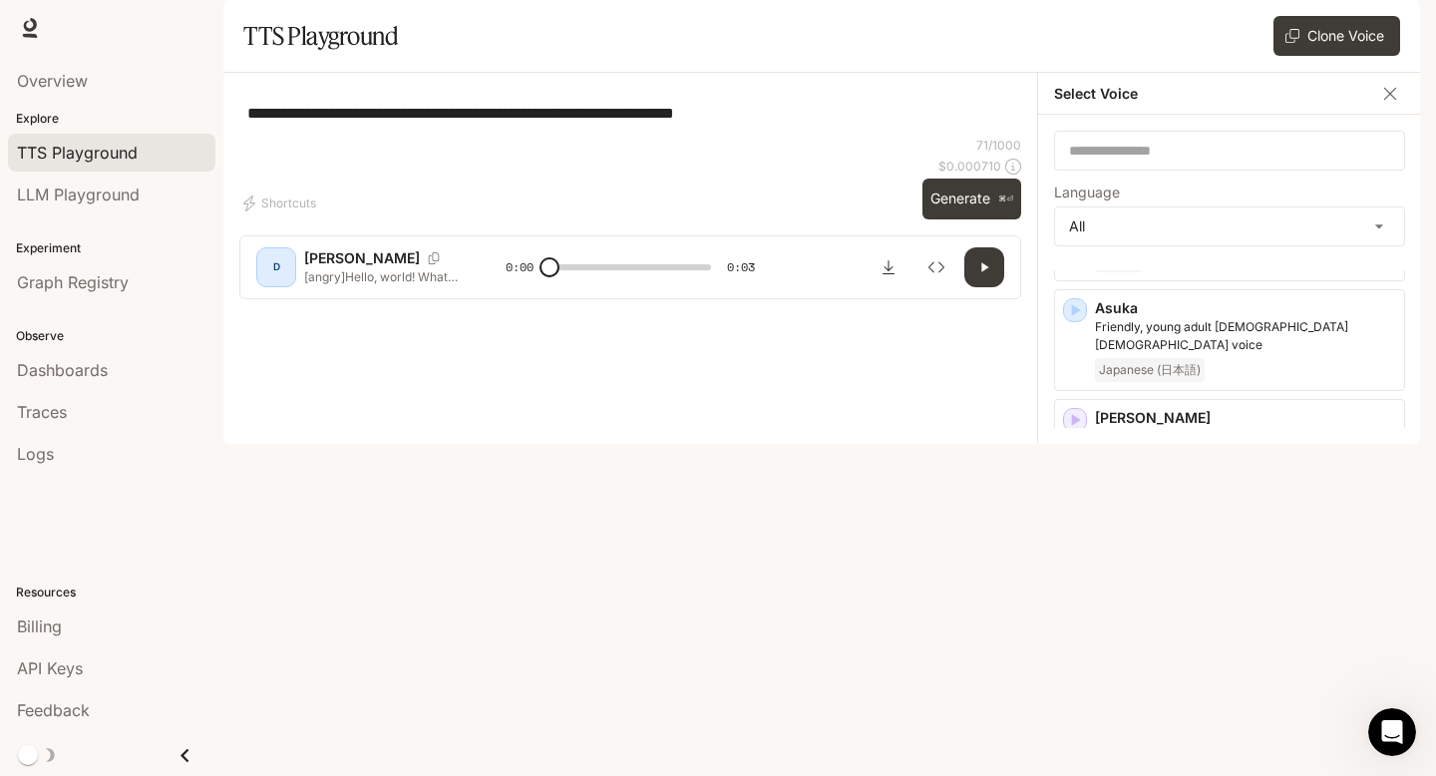
click at [1080, 539] on icon "button" at bounding box center [1075, 529] width 20 height 20
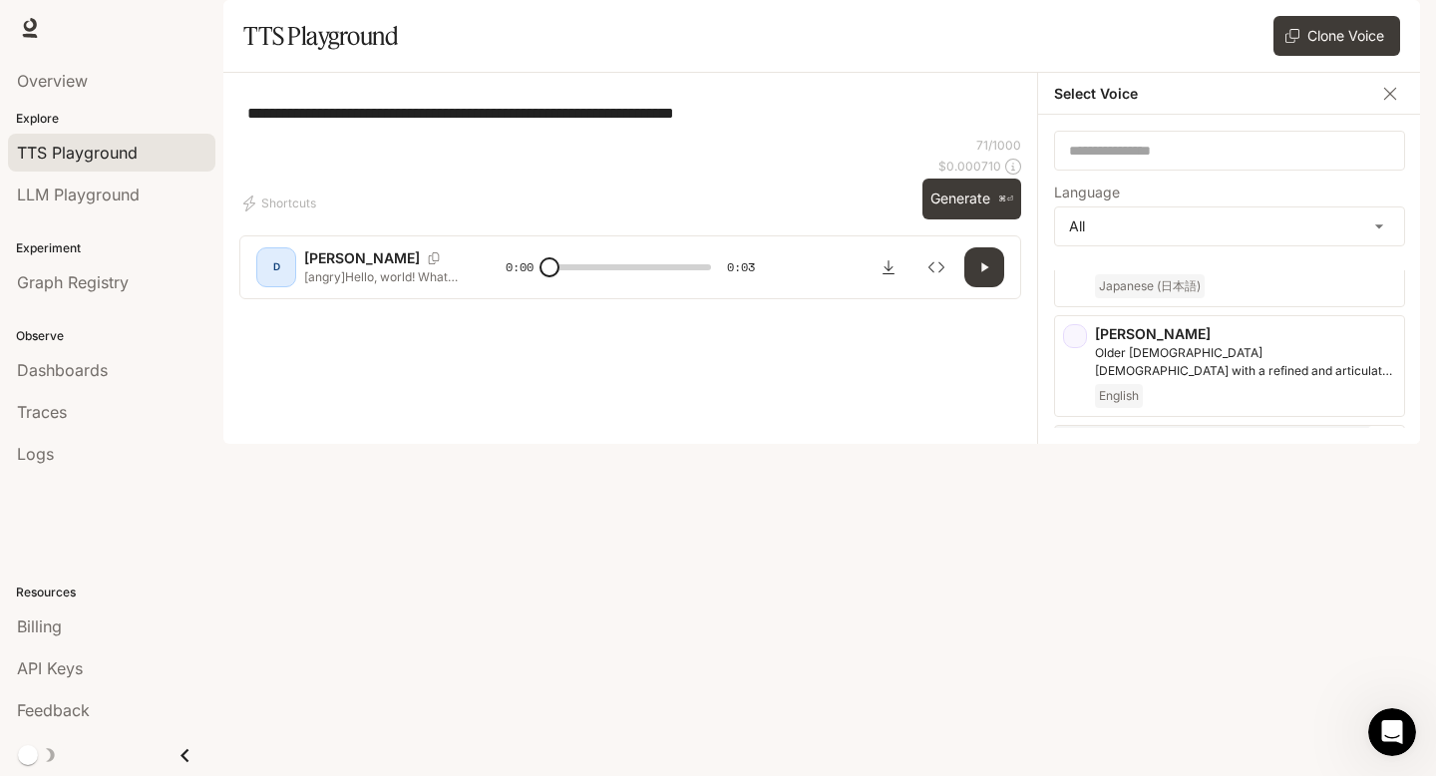
scroll to position [442, 0]
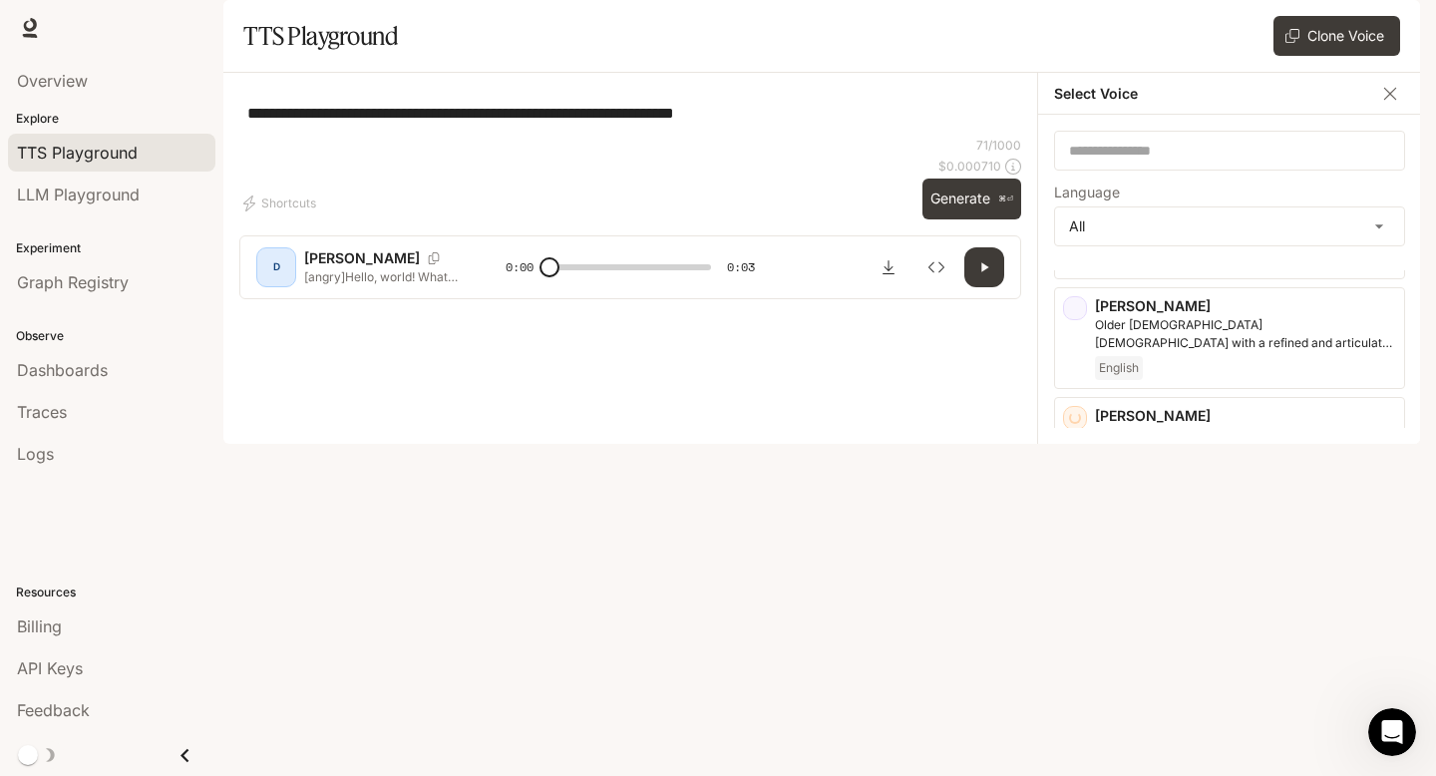
click at [1070, 530] on div "[PERSON_NAME] Middle-aged man with a smooth, calm and friendly voice English" at bounding box center [1229, 539] width 351 height 102
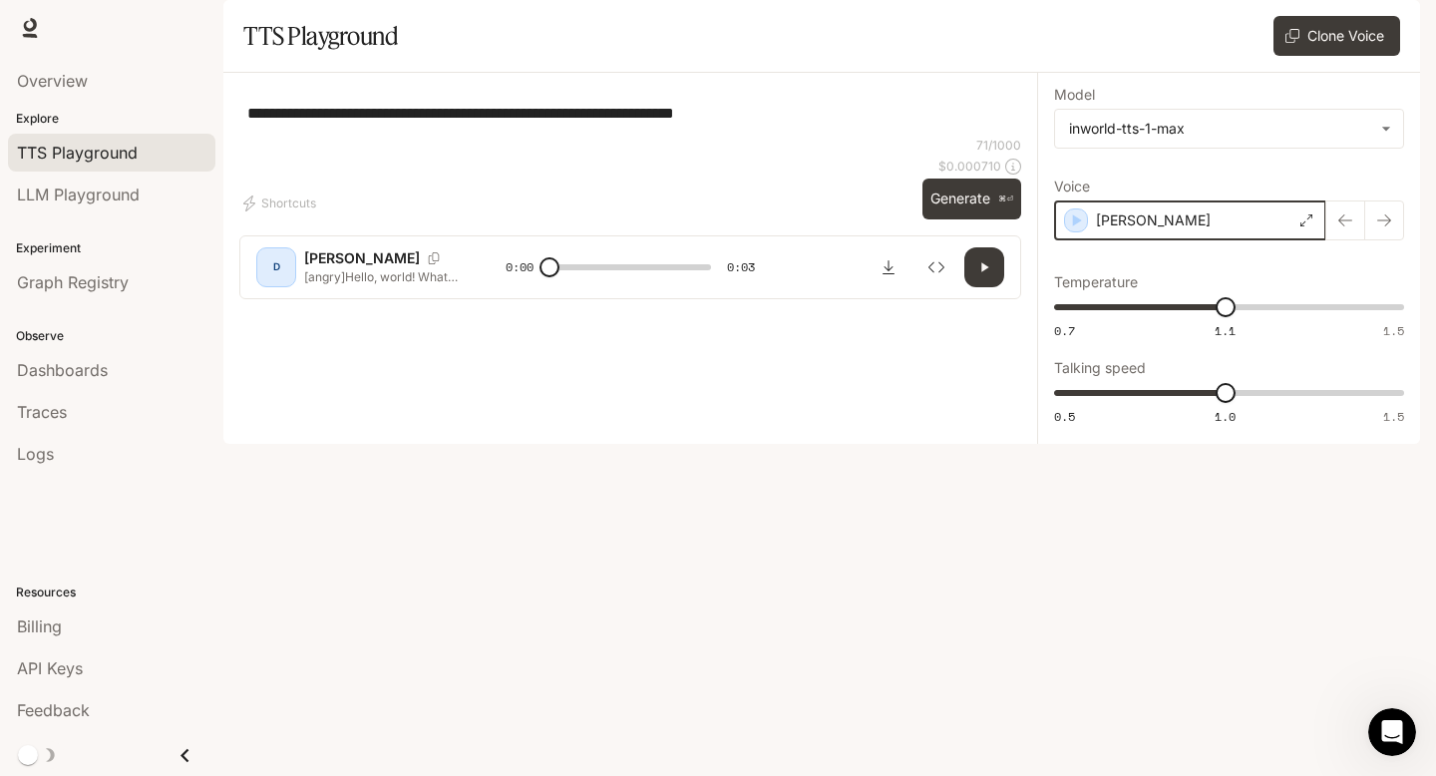
click at [1083, 230] on icon "button" at bounding box center [1076, 220] width 20 height 20
